Goal: Task Accomplishment & Management: Manage account settings

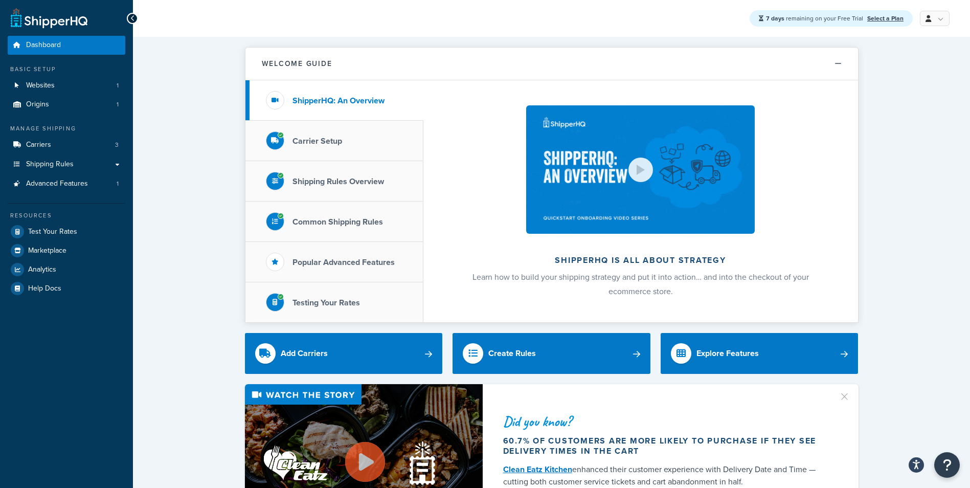
drag, startPoint x: 921, startPoint y: 256, endPoint x: 919, endPoint y: 281, distance: 25.1
click at [78, 145] on link "Carriers 3" at bounding box center [67, 145] width 118 height 19
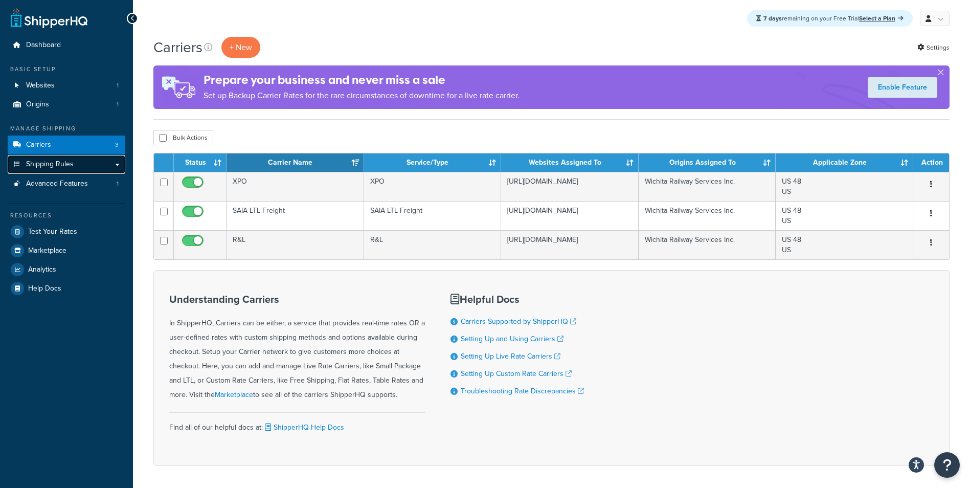
click at [77, 163] on link "Shipping Rules" at bounding box center [67, 164] width 118 height 19
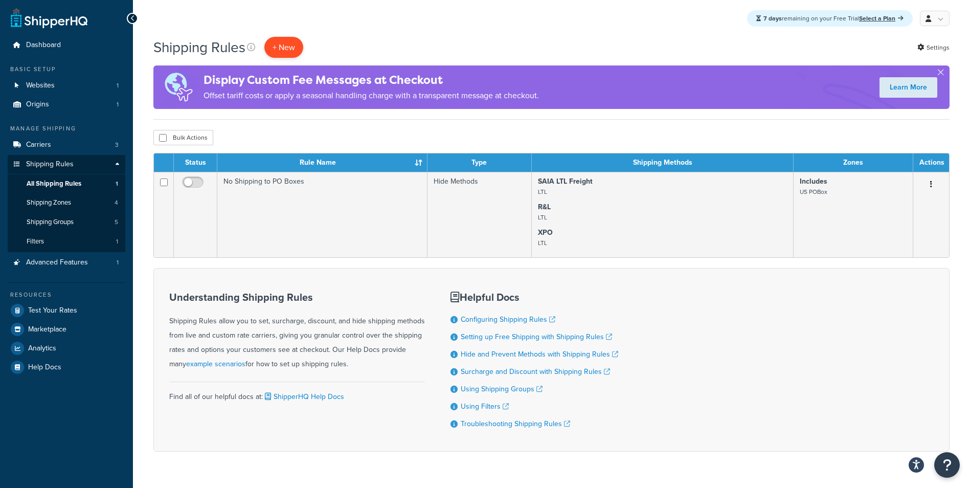
click at [277, 51] on p "+ New" at bounding box center [283, 47] width 39 height 21
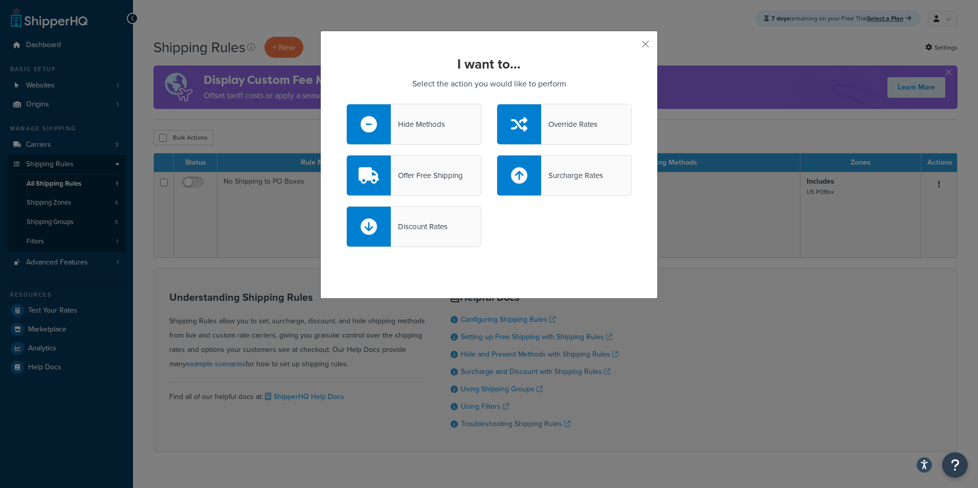
click at [421, 122] on div "Hide Methods" at bounding box center [418, 124] width 54 height 14
click at [0, 0] on input "Hide Methods" at bounding box center [0, 0] width 0 height 0
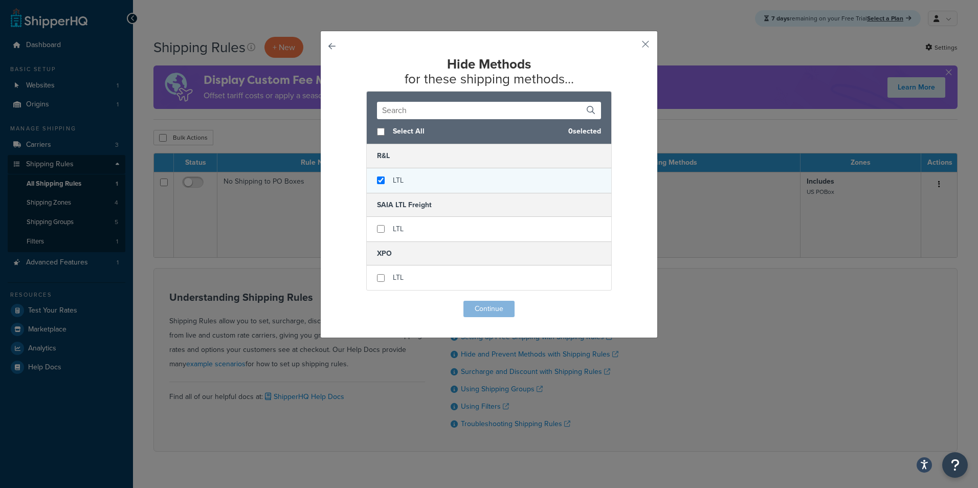
checkbox input "true"
click at [371, 183] on div "LTL" at bounding box center [489, 180] width 245 height 25
click at [478, 306] on button "Continue" at bounding box center [488, 309] width 51 height 16
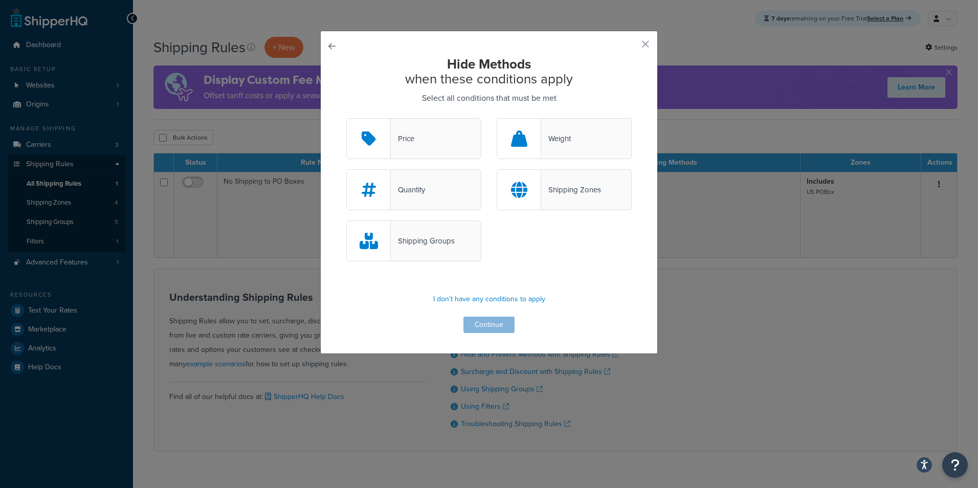
click at [528, 198] on div at bounding box center [519, 190] width 44 height 40
click at [0, 0] on input "Shipping Zones" at bounding box center [0, 0] width 0 height 0
click at [487, 321] on button "Continue" at bounding box center [488, 325] width 51 height 16
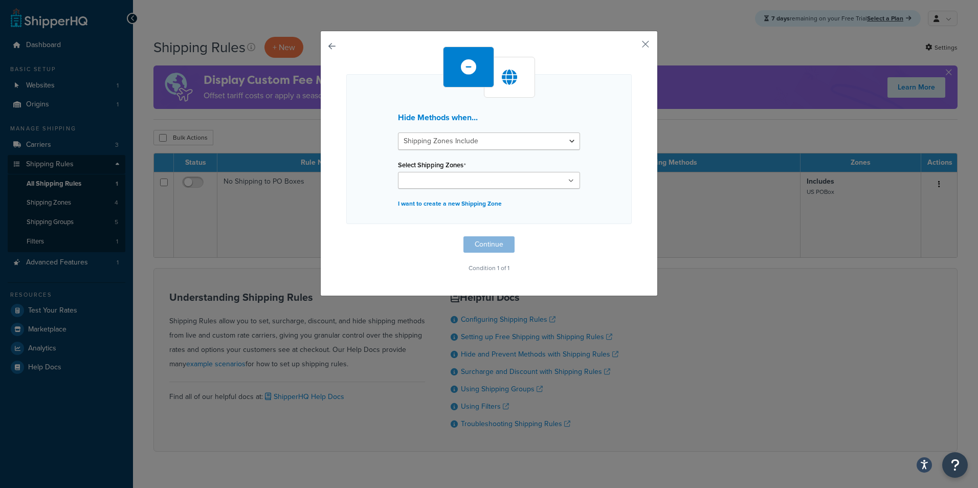
click at [528, 174] on ul at bounding box center [489, 180] width 182 height 17
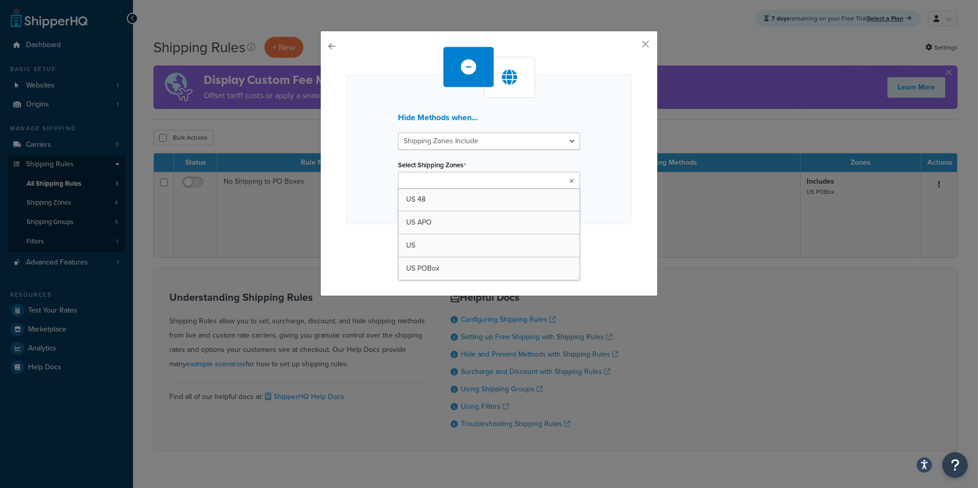
click at [635, 43] on div "Hide Methods when... Shipping Zones Include Shipping Zones Do Not Include Selec…" at bounding box center [489, 163] width 338 height 265
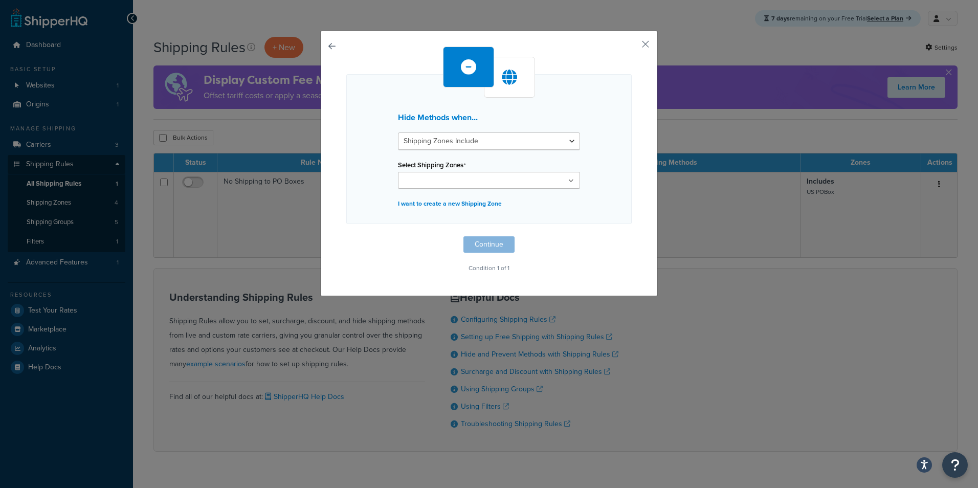
click at [635, 43] on div "Hide Methods when... Shipping Zones Include Shipping Zones Do Not Include Selec…" at bounding box center [489, 163] width 338 height 265
click at [646, 43] on div "Hide Methods when... Shipping Zones Include Shipping Zones Do Not Include Selec…" at bounding box center [489, 163] width 338 height 265
click at [632, 47] on button "button" at bounding box center [630, 48] width 3 height 3
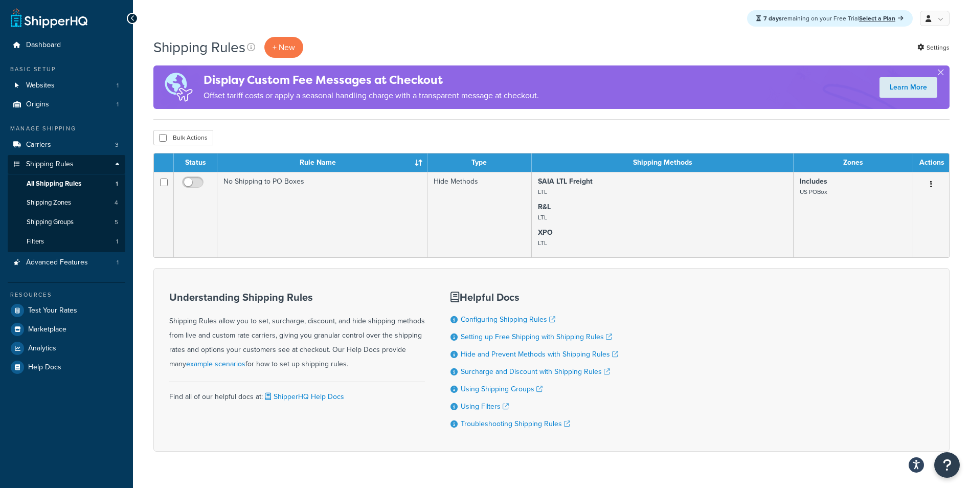
click at [726, 371] on div "Understanding Shipping Rules Shipping Rules allow you to set, surcharge, discou…" at bounding box center [551, 360] width 796 height 184
click at [739, 401] on div "Understanding Shipping Rules Shipping Rules allow you to set, surcharge, discou…" at bounding box center [551, 360] width 796 height 184
drag, startPoint x: 637, startPoint y: 386, endPoint x: 641, endPoint y: 366, distance: 19.9
click at [637, 385] on div "Understanding Shipping Rules Shipping Rules allow you to set, surcharge, discou…" at bounding box center [551, 360] width 796 height 184
click at [641, 347] on div "Understanding Shipping Rules Shipping Rules allow you to set, surcharge, discou…" at bounding box center [551, 360] width 796 height 184
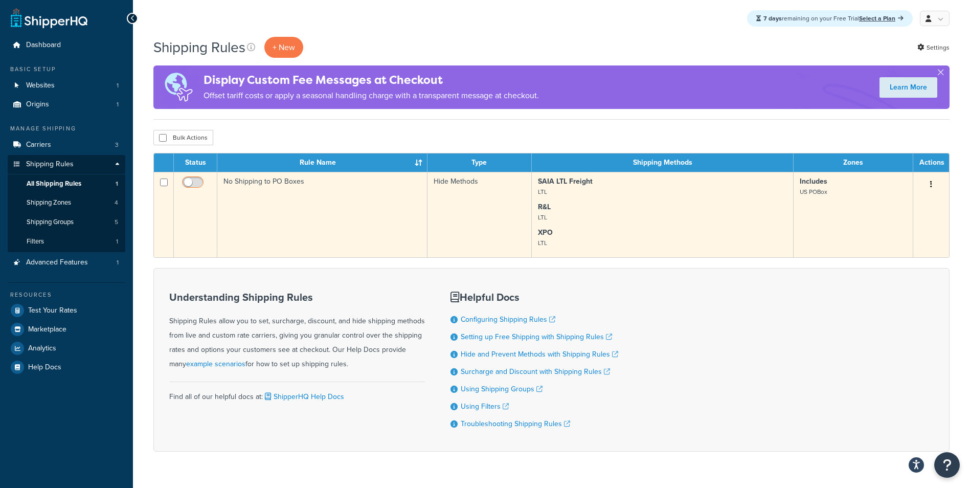
click at [191, 183] on input "checkbox" at bounding box center [194, 185] width 28 height 13
checkbox input "true"
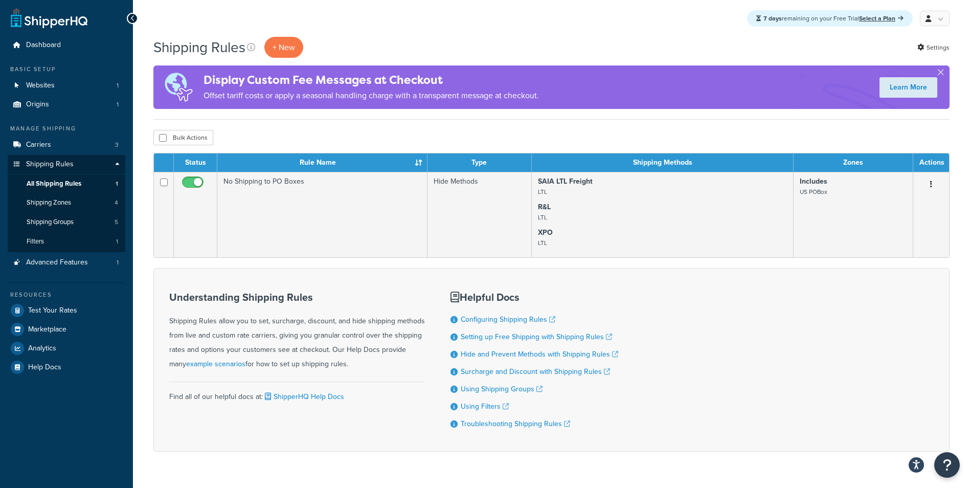
click at [648, 331] on div "Understanding Shipping Rules Shipping Rules allow you to set, surcharge, discou…" at bounding box center [551, 360] width 796 height 184
click at [664, 351] on div "Understanding Shipping Rules Shipping Rules allow you to set, surcharge, discou…" at bounding box center [551, 360] width 796 height 184
click at [66, 99] on link "Origins 1" at bounding box center [67, 104] width 118 height 19
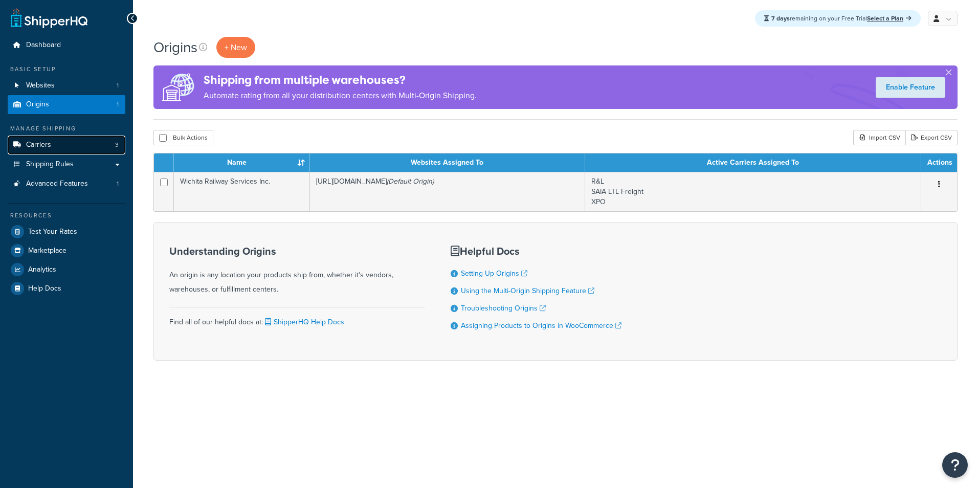
click at [67, 152] on link "Carriers 3" at bounding box center [67, 145] width 118 height 19
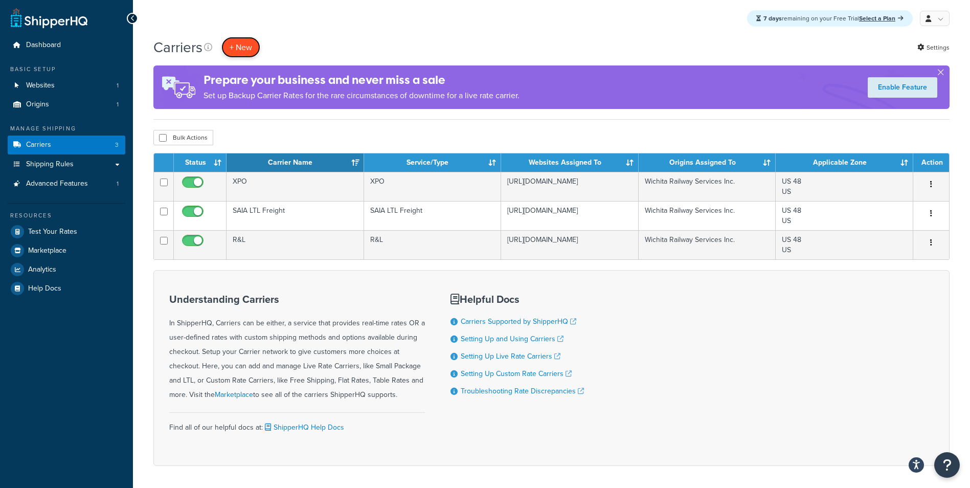
click at [238, 44] on button "+ New" at bounding box center [240, 47] width 39 height 21
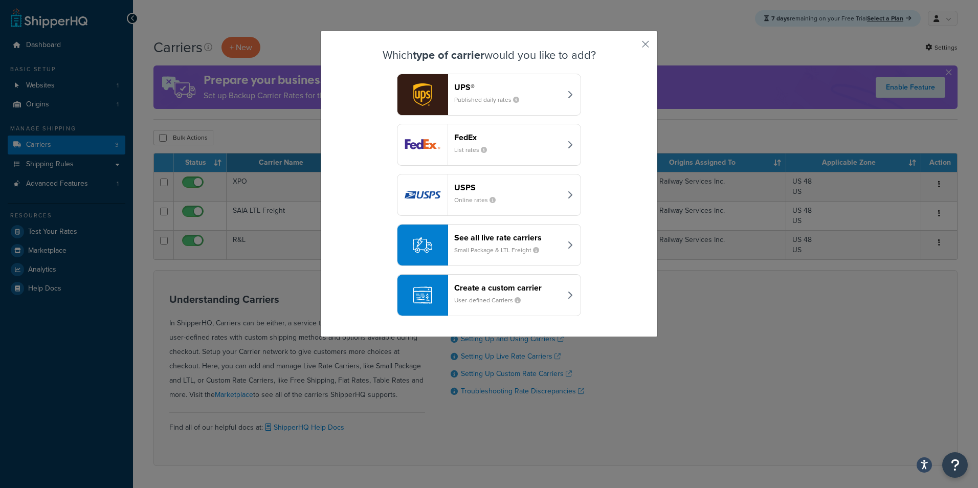
click at [470, 90] on header "UPS®" at bounding box center [507, 87] width 107 height 10
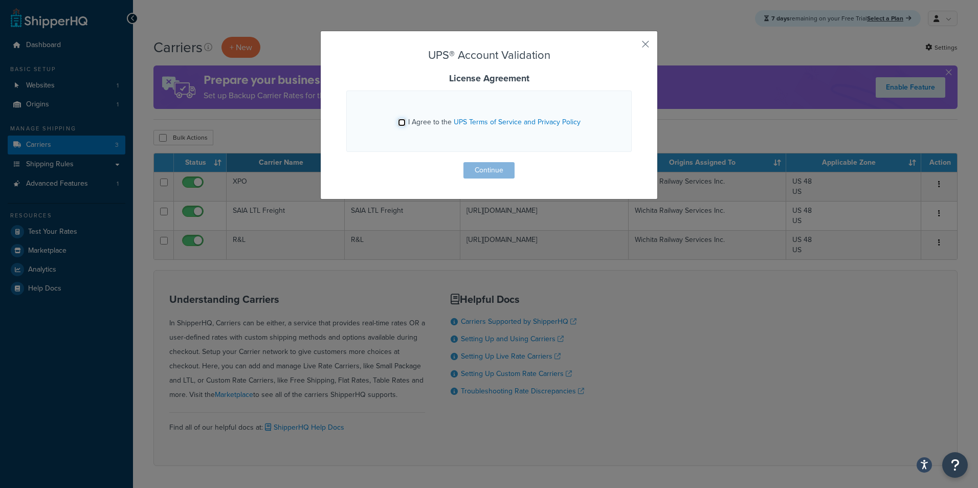
click at [398, 124] on input "I Agree to the UPS Terms of Service and Privacy Policy" at bounding box center [402, 123] width 8 height 8
checkbox input "true"
click at [488, 163] on button "Continue" at bounding box center [488, 170] width 51 height 16
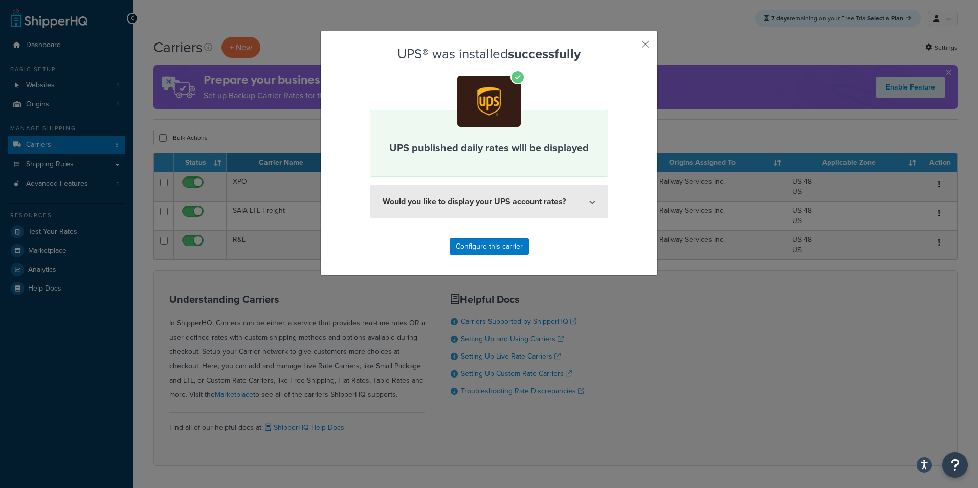
click at [510, 203] on button "Would you like to display your UPS account rates?" at bounding box center [489, 201] width 238 height 33
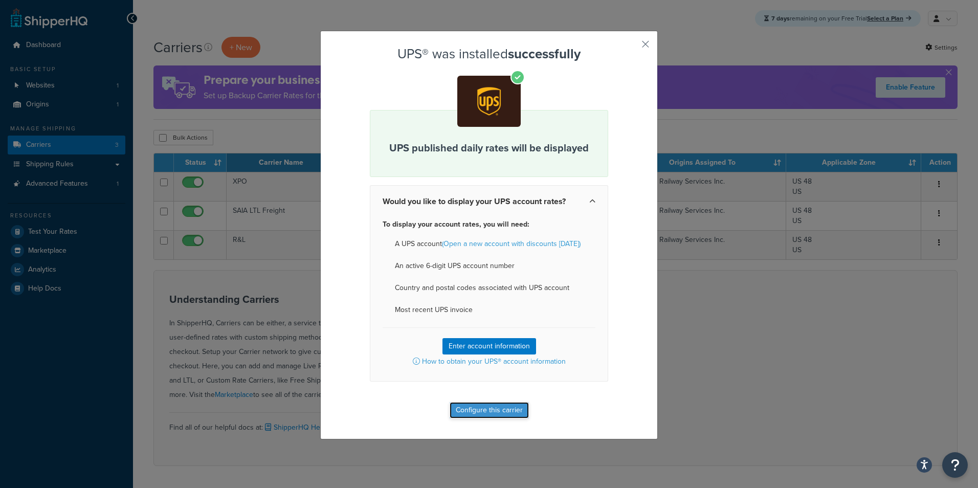
click at [512, 411] on button "Configure this carrier" at bounding box center [489, 410] width 79 height 16
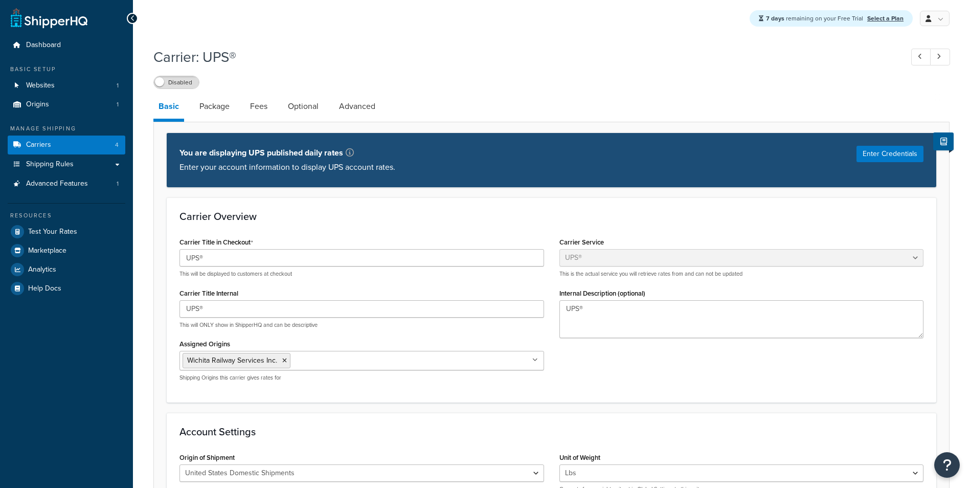
select select "ups"
click at [171, 83] on label "Disabled" at bounding box center [176, 82] width 45 height 12
click at [56, 44] on span "Dashboard" at bounding box center [43, 45] width 35 height 9
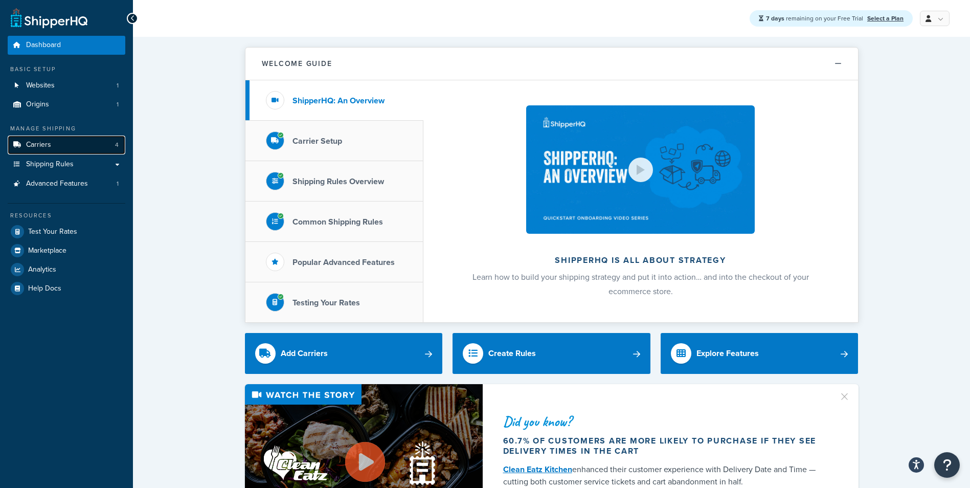
click at [65, 142] on link "Carriers 4" at bounding box center [67, 145] width 118 height 19
